Goal: Communication & Community: Answer question/provide support

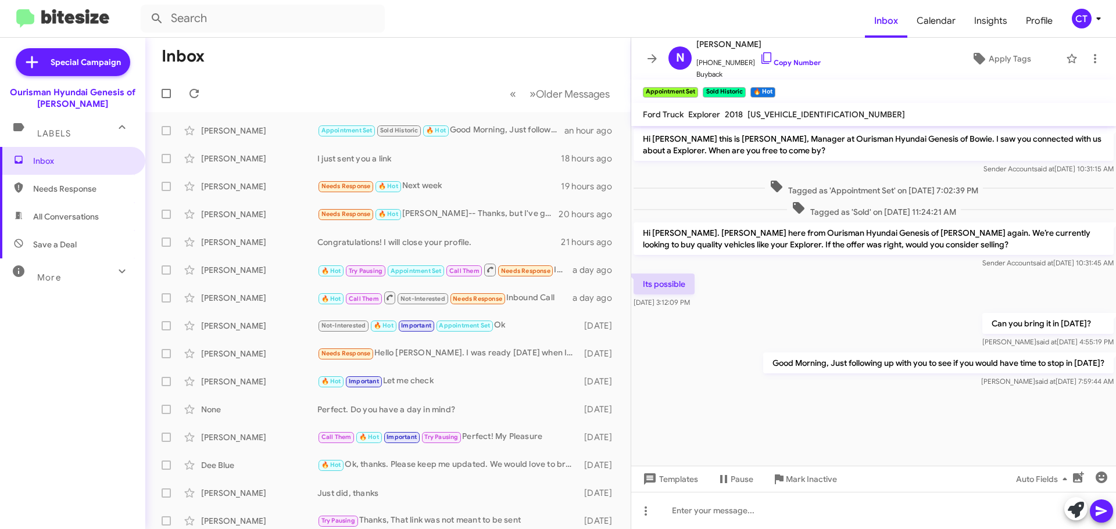
click at [1092, 24] on icon at bounding box center [1098, 19] width 14 height 14
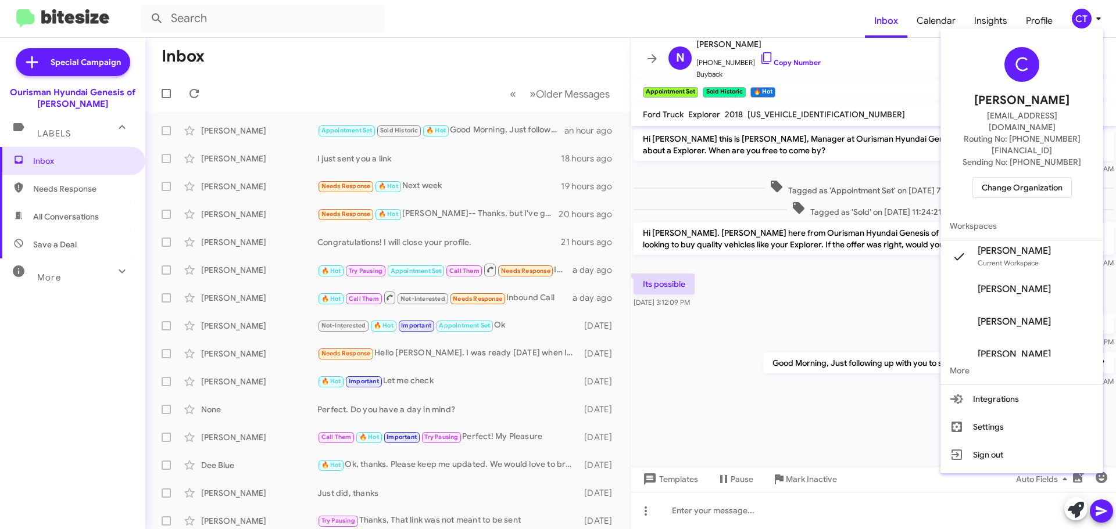
click at [1027, 178] on span "Change Organization" at bounding box center [1021, 188] width 81 height 20
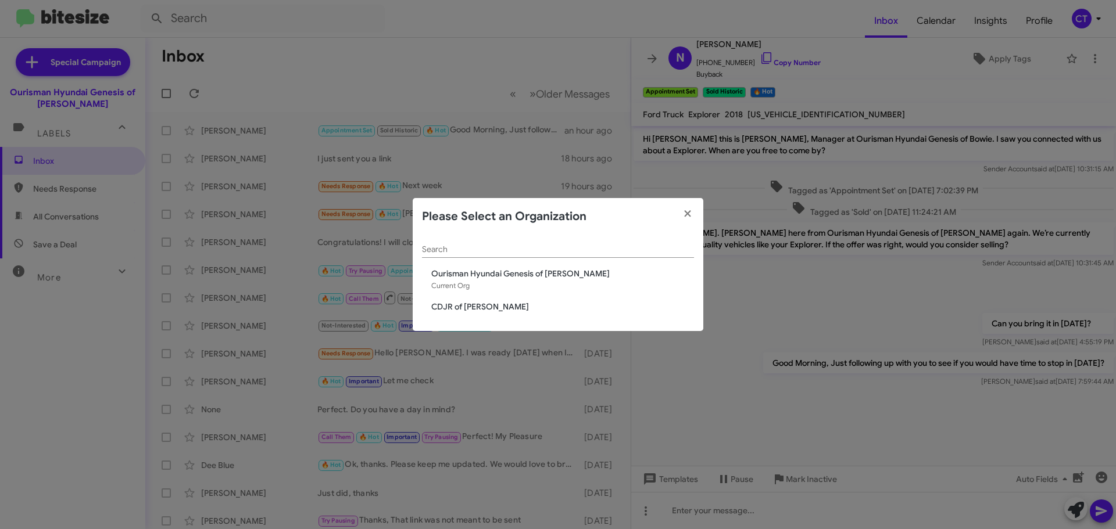
click at [459, 313] on span "CDJR of [PERSON_NAME]" at bounding box center [562, 307] width 263 height 12
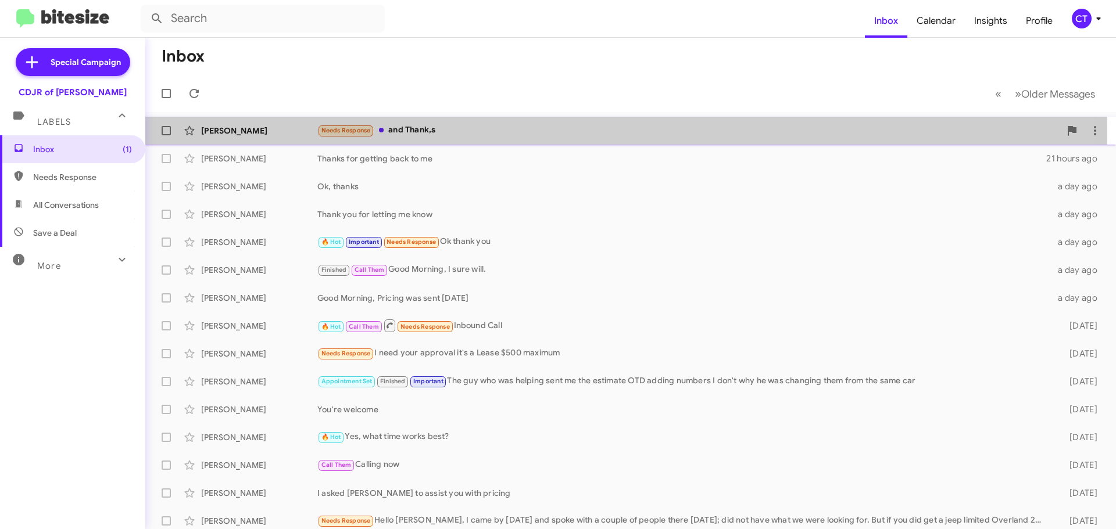
click at [436, 133] on div "Needs Response and Thank,s" at bounding box center [688, 130] width 743 height 13
